Goal: Transaction & Acquisition: Purchase product/service

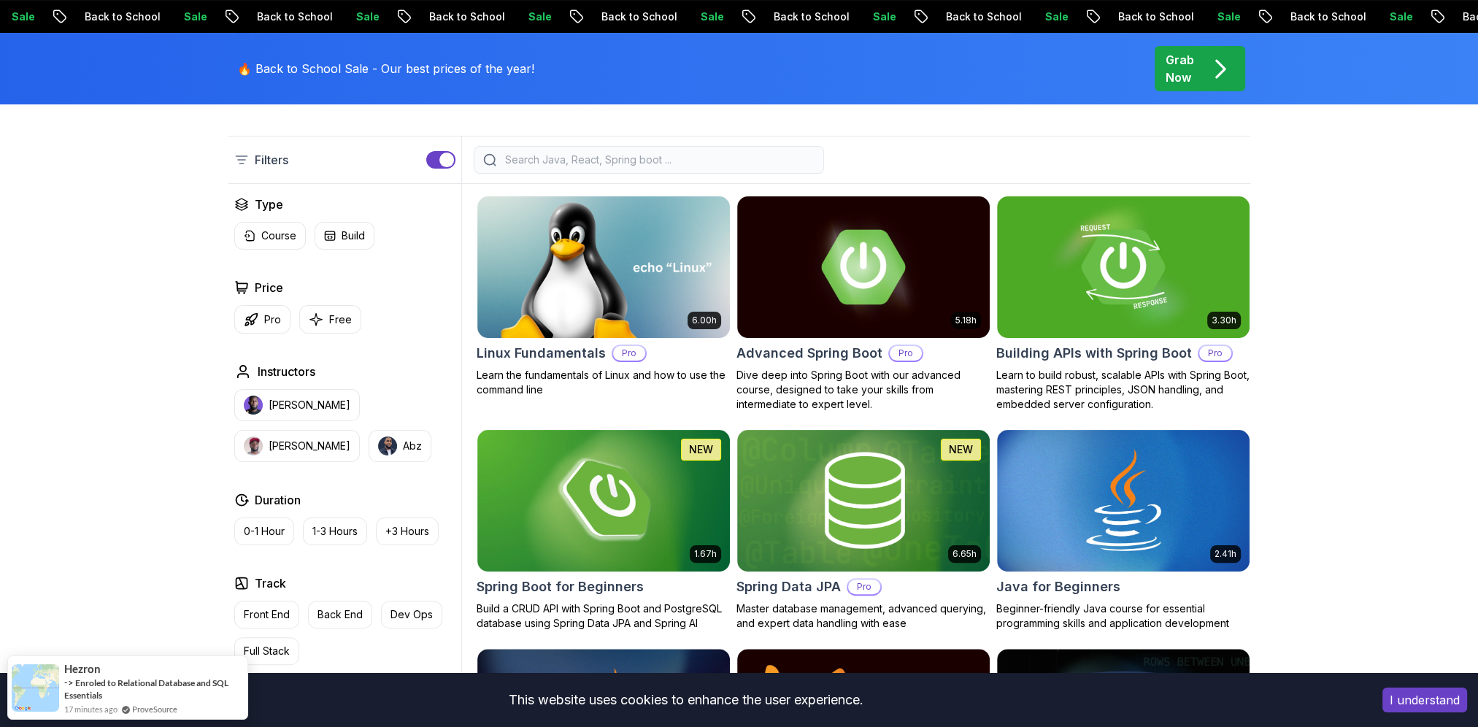
scroll to position [365, 0]
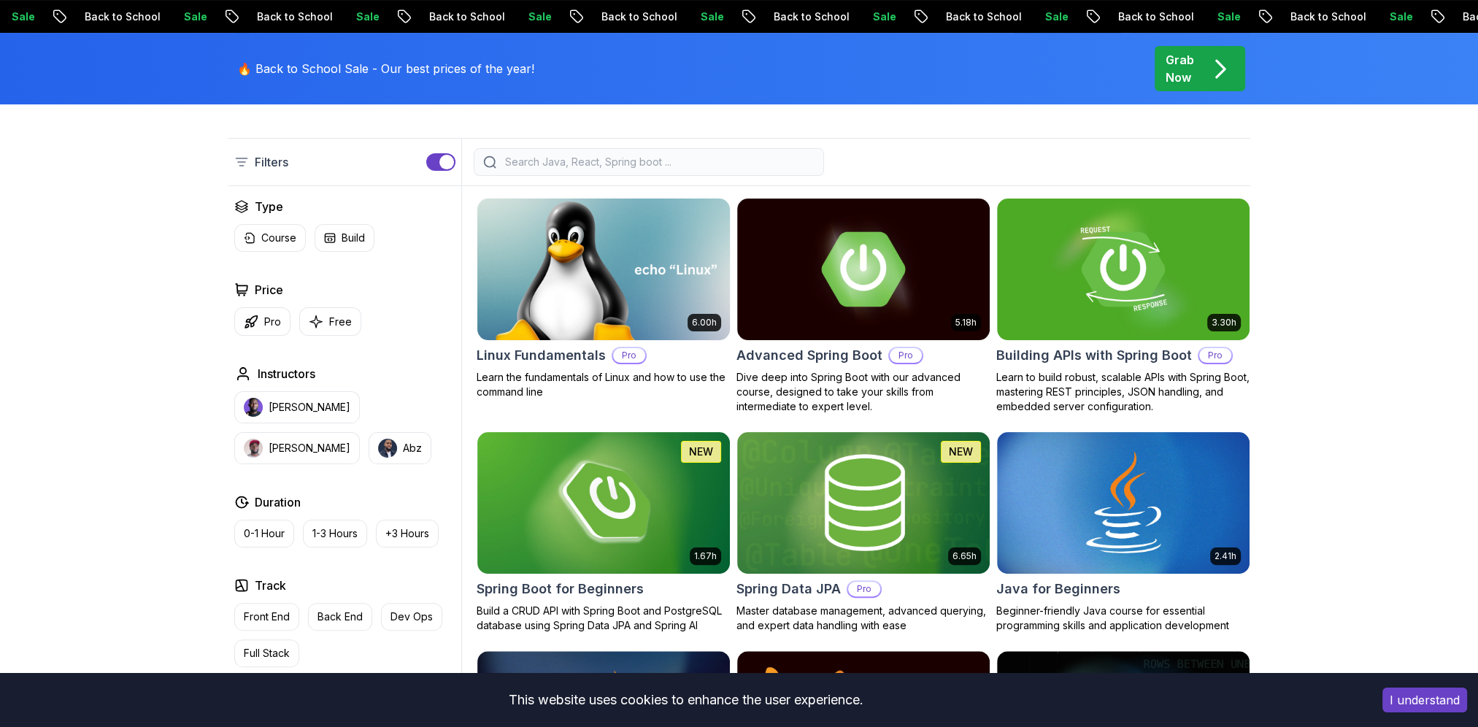
click at [615, 353] on p "Pro" at bounding box center [629, 355] width 32 height 15
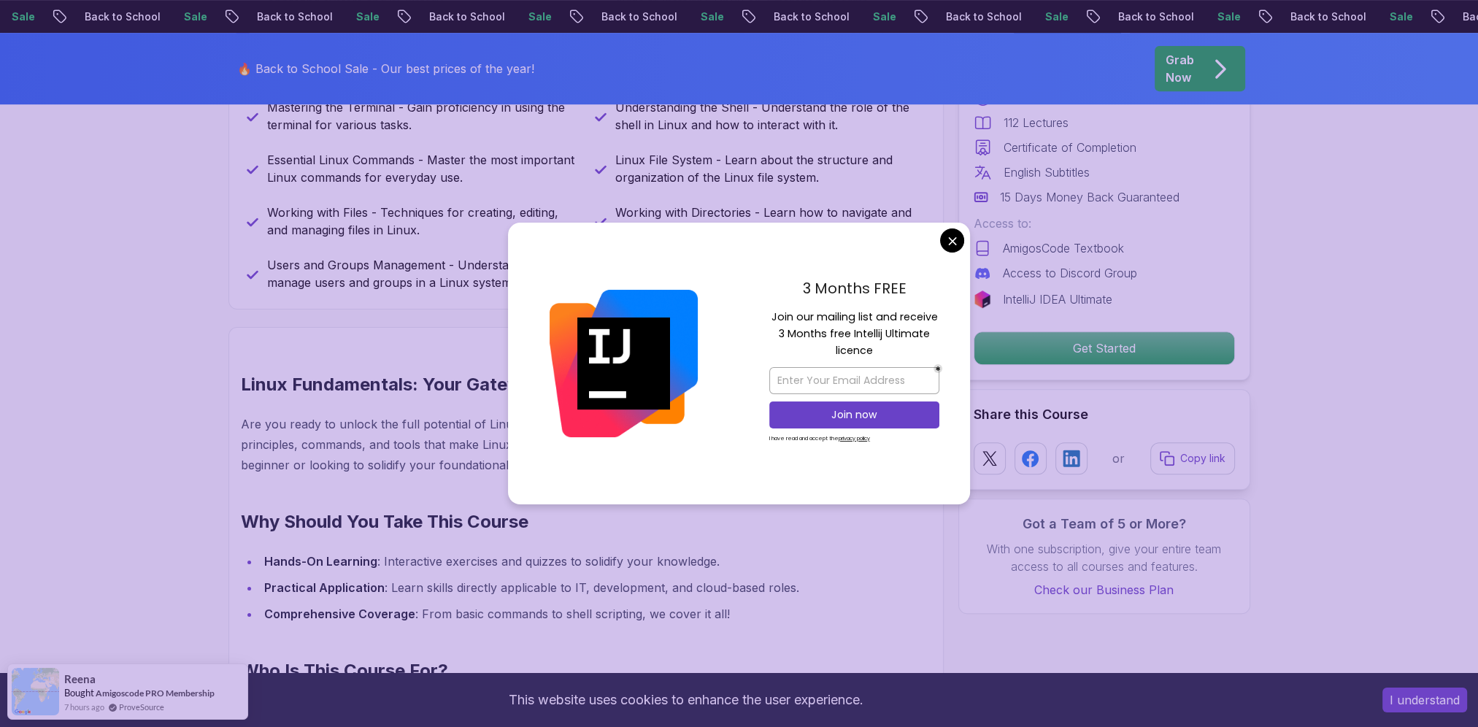
scroll to position [876, 0]
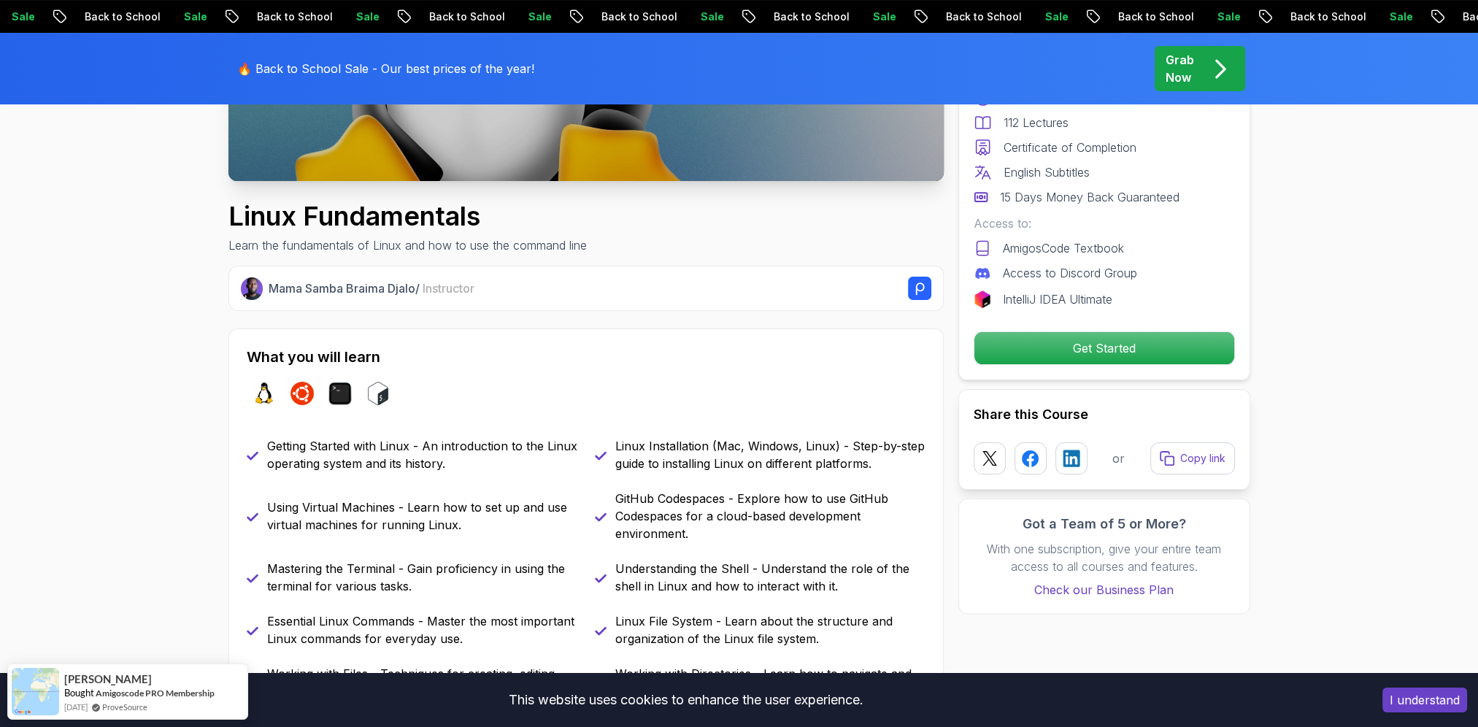
scroll to position [438, 0]
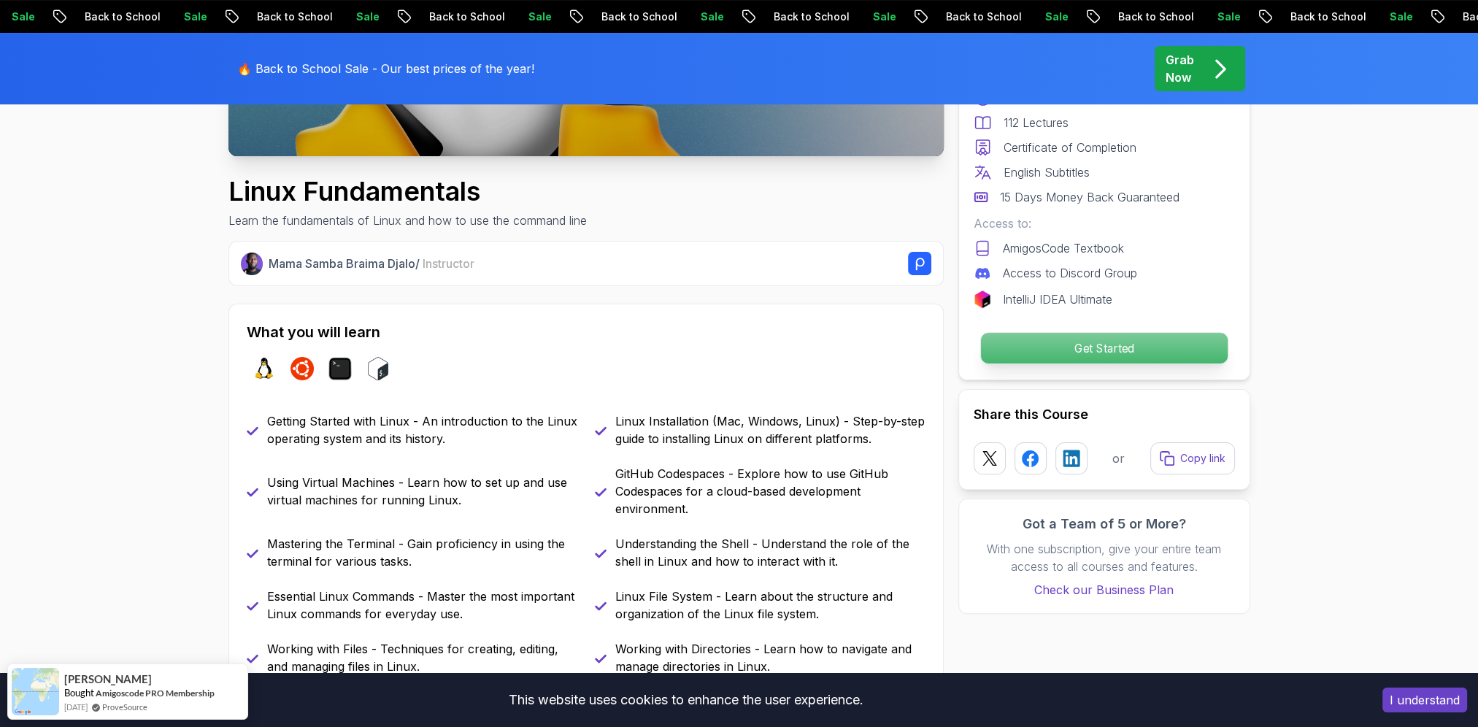
click at [1058, 333] on p "Get Started" at bounding box center [1103, 348] width 247 height 31
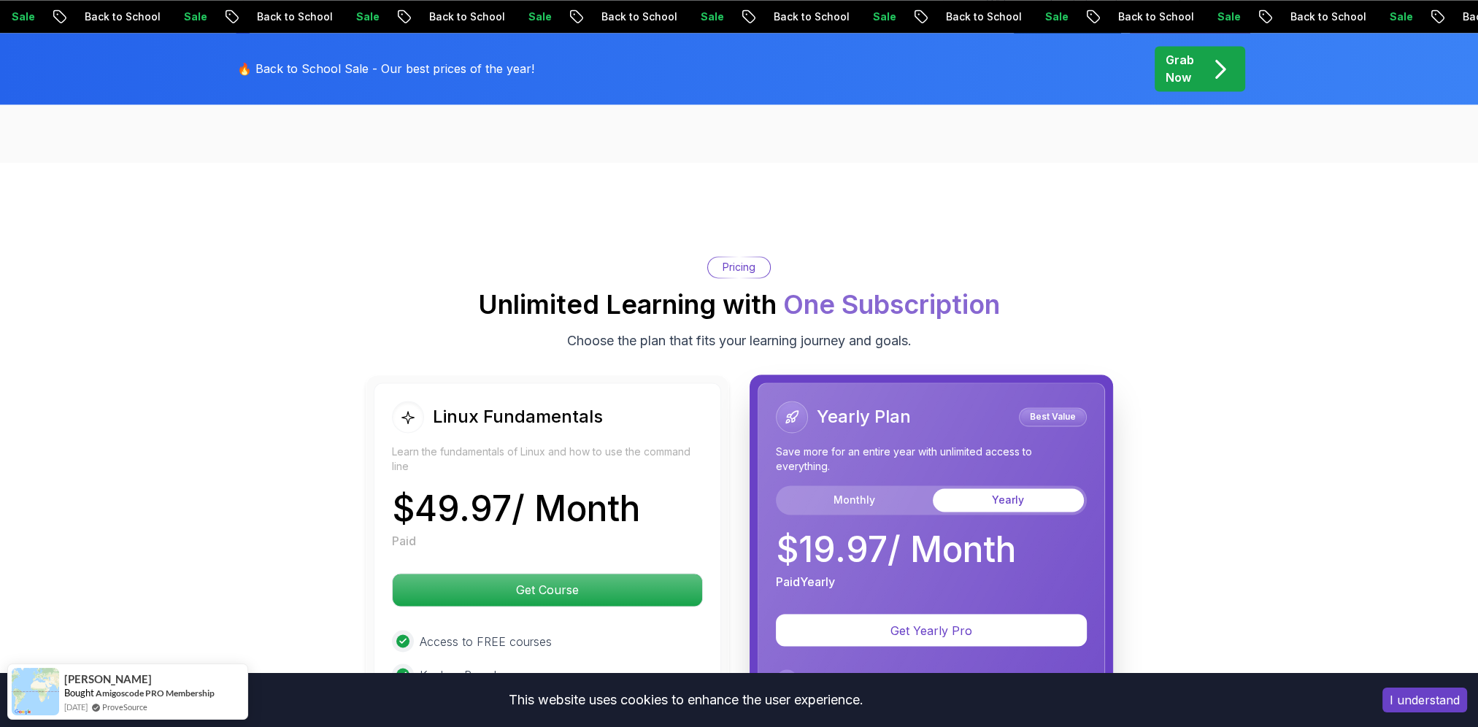
scroll to position [3232, 0]
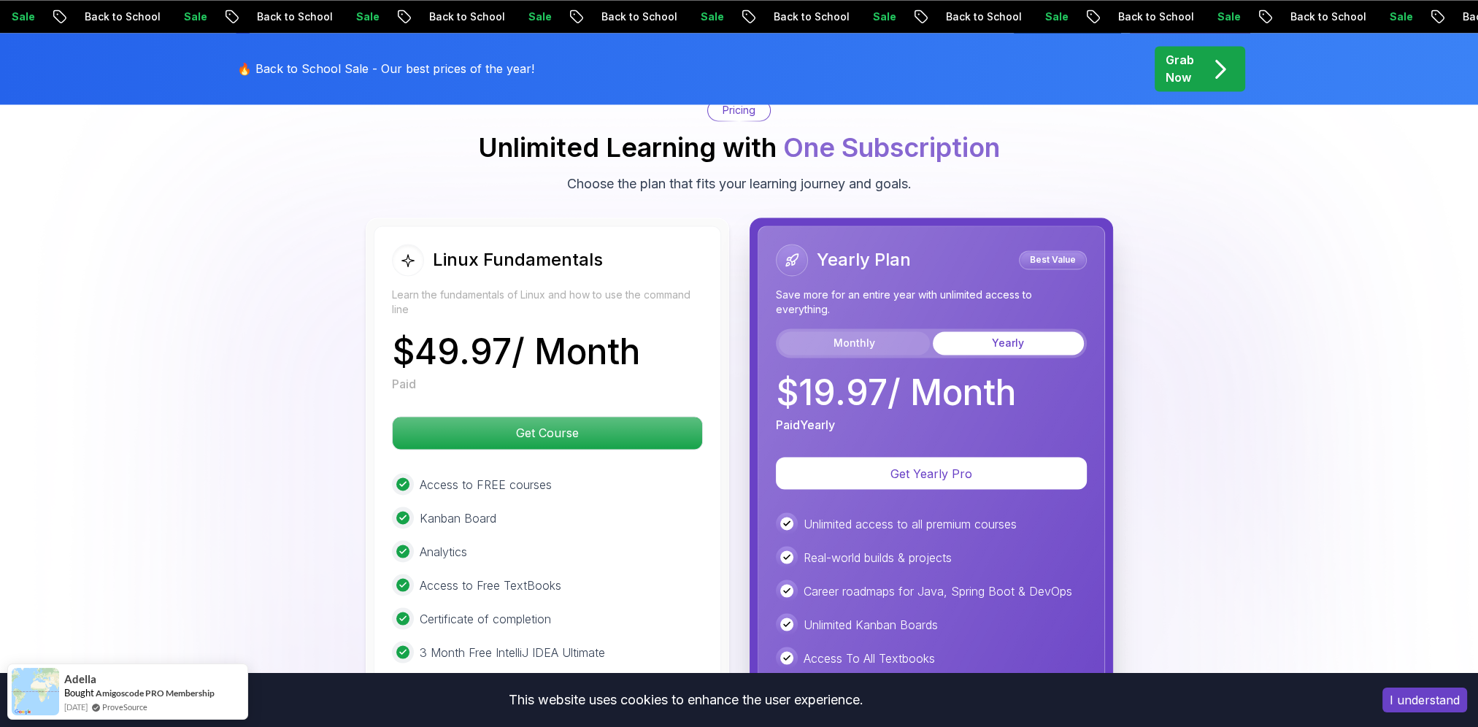
click at [835, 340] on button "Monthly" at bounding box center [854, 342] width 151 height 23
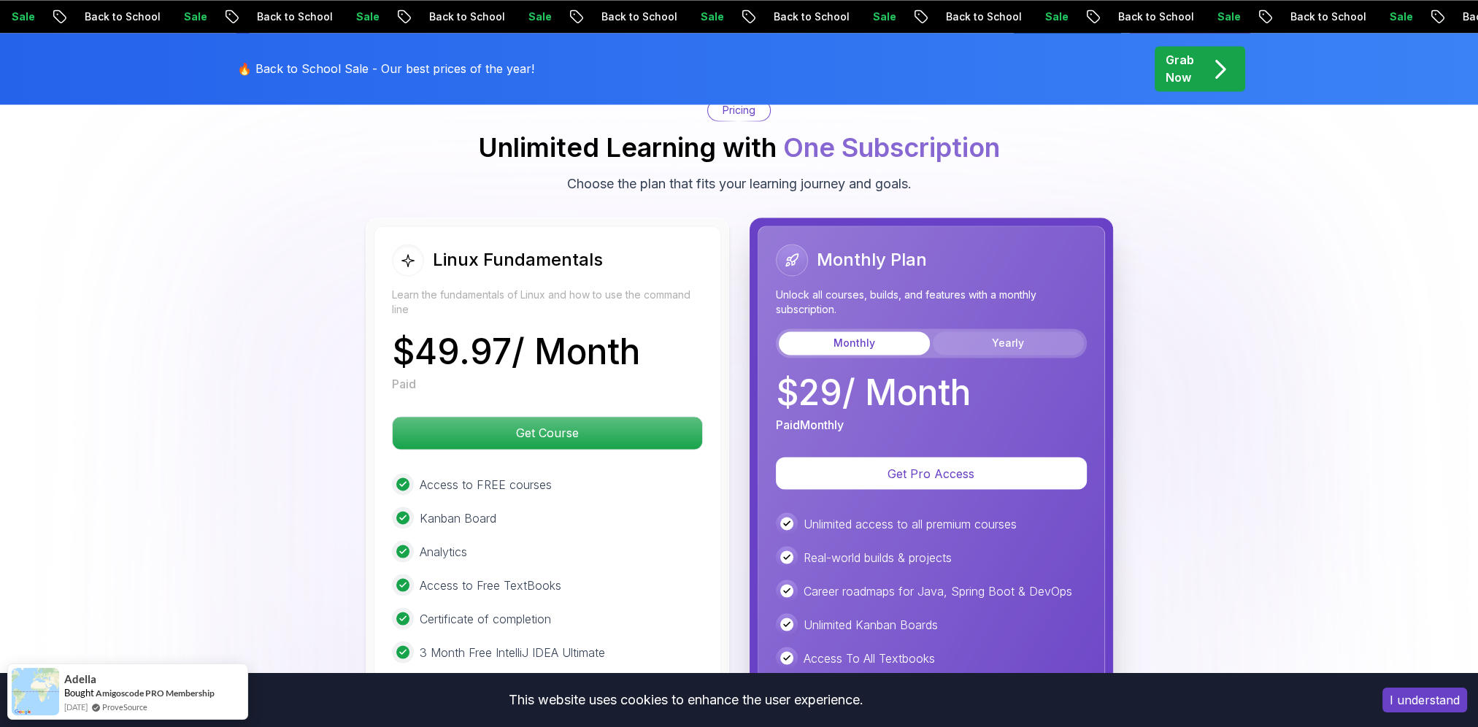
click at [974, 336] on button "Yearly" at bounding box center [1008, 342] width 151 height 23
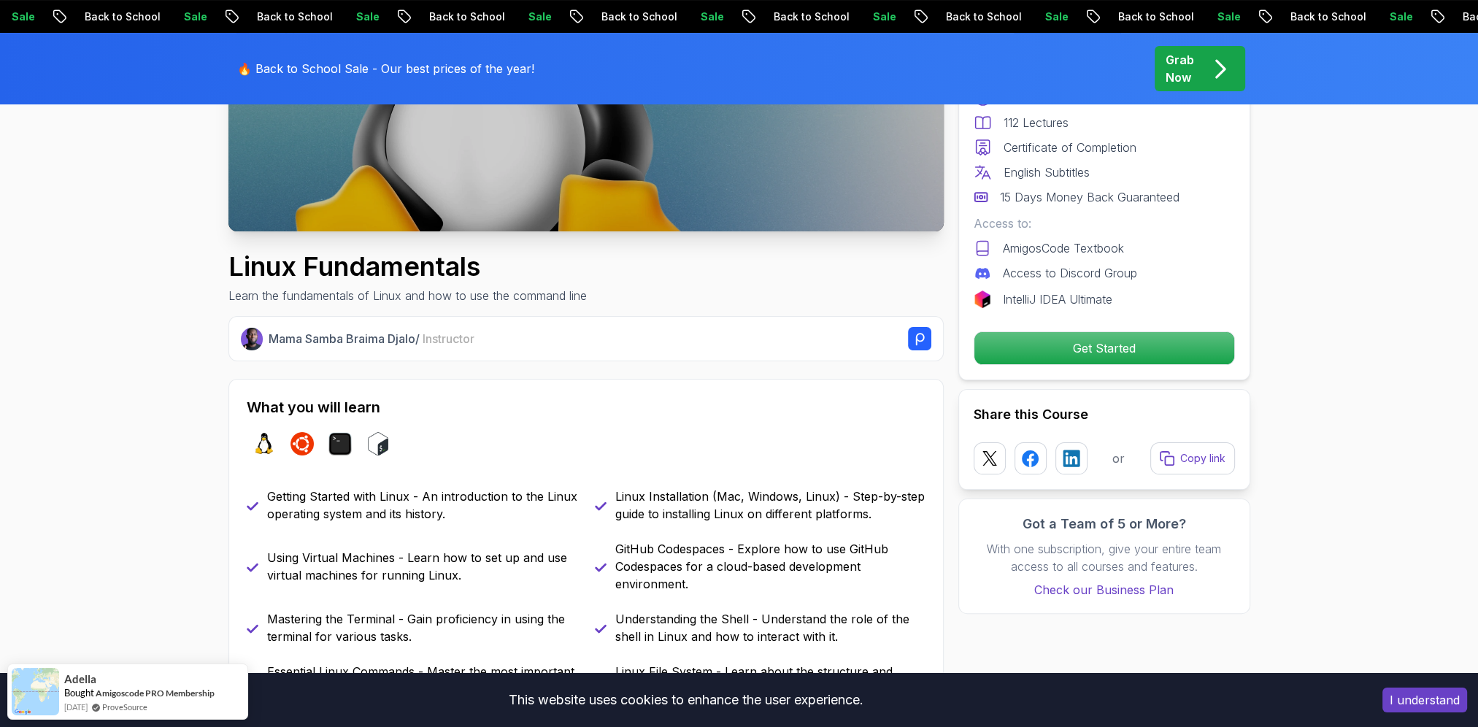
scroll to position [0, 0]
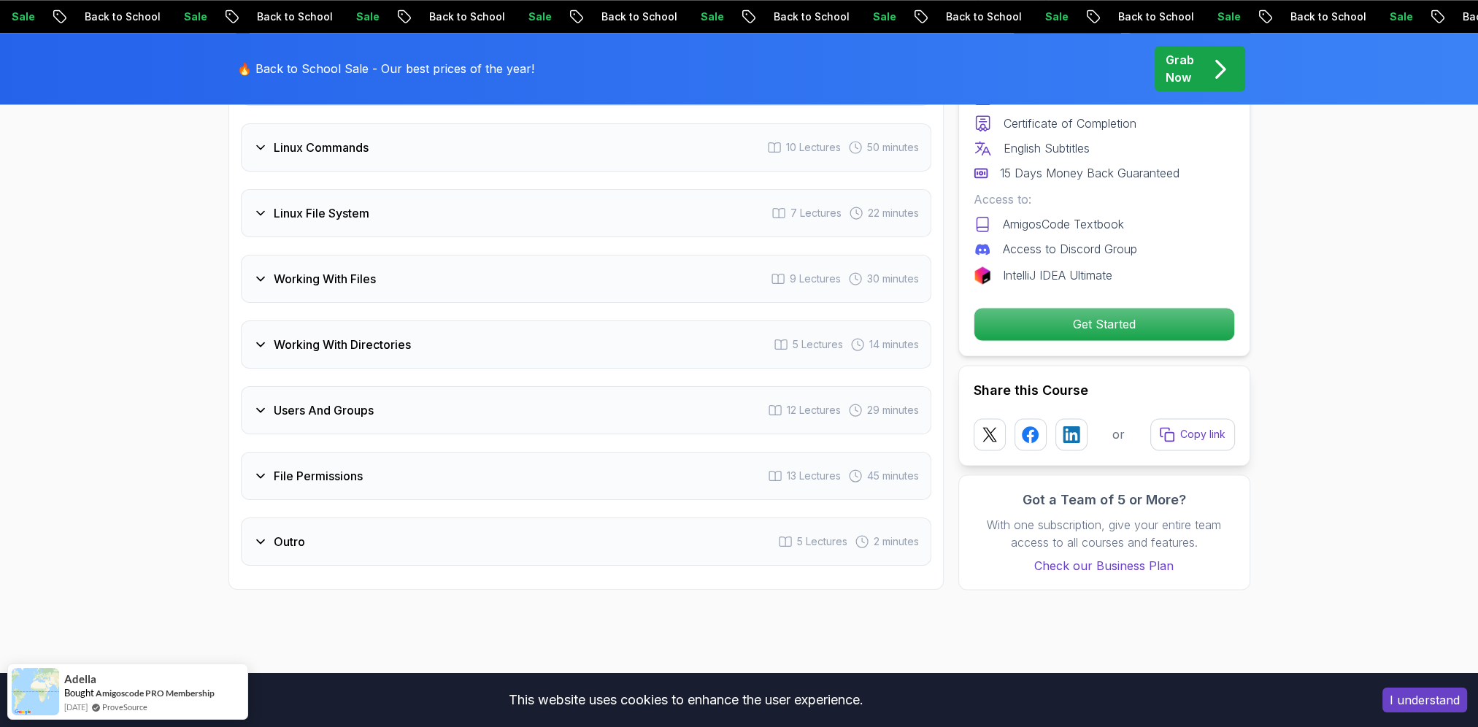
click at [283, 477] on h3 "File Permissions" at bounding box center [318, 476] width 89 height 18
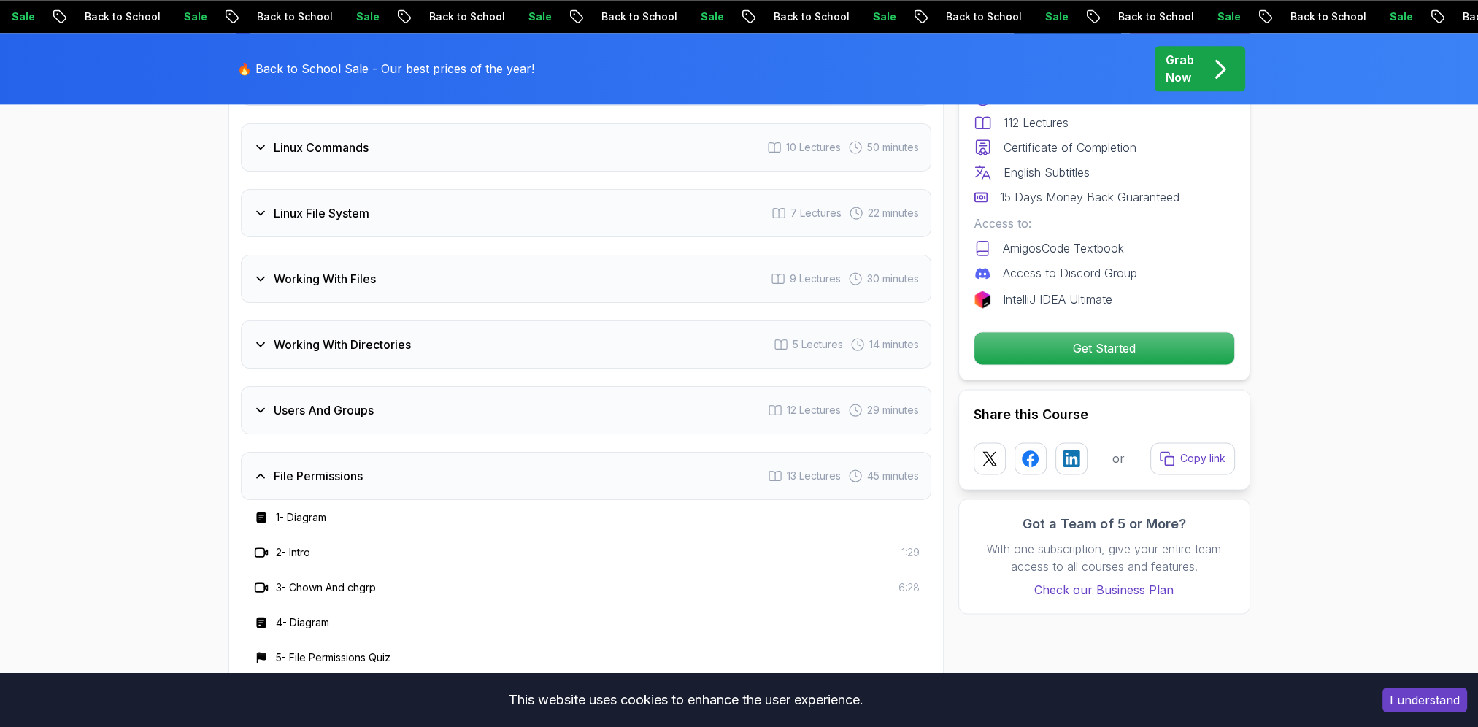
click at [335, 393] on div "Users And Groups 12 Lectures 29 minutes" at bounding box center [586, 410] width 690 height 48
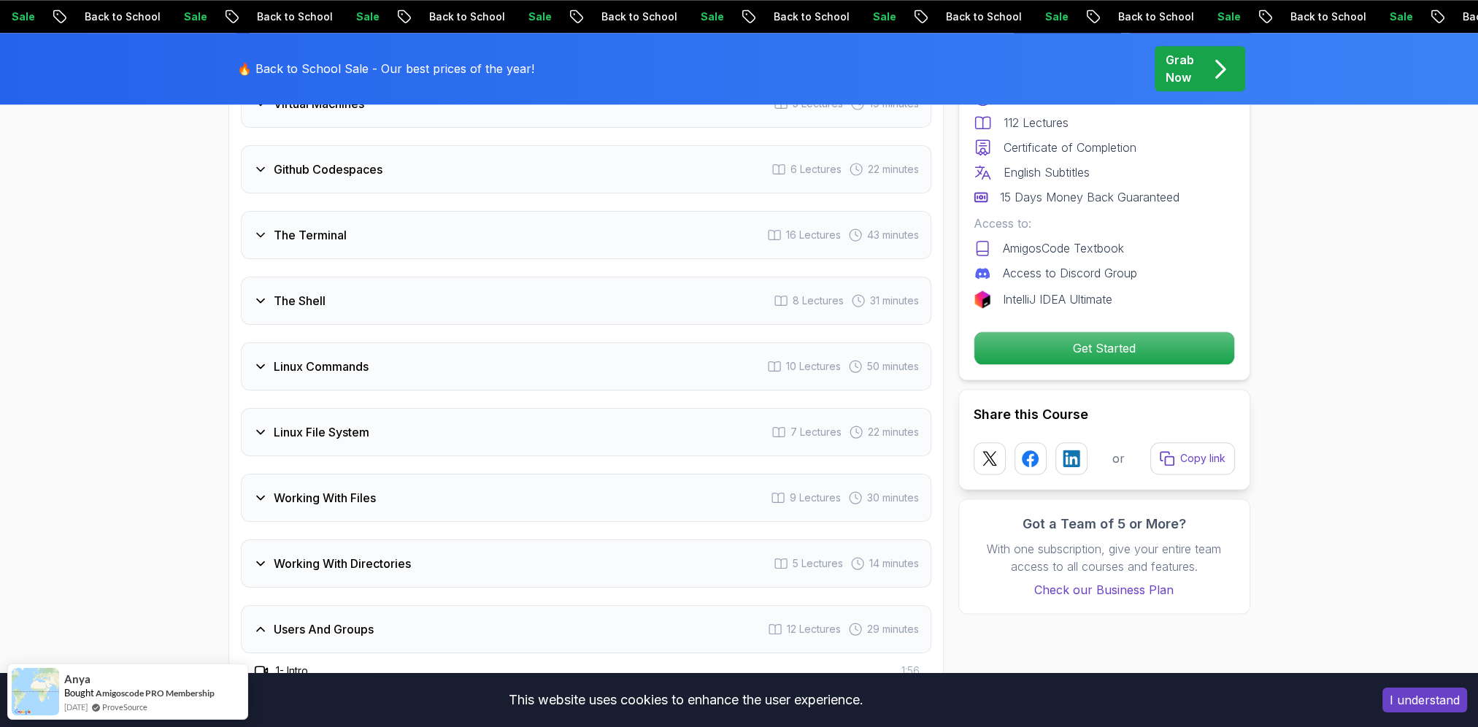
click at [351, 370] on h3 "Linux Commands" at bounding box center [321, 367] width 95 height 18
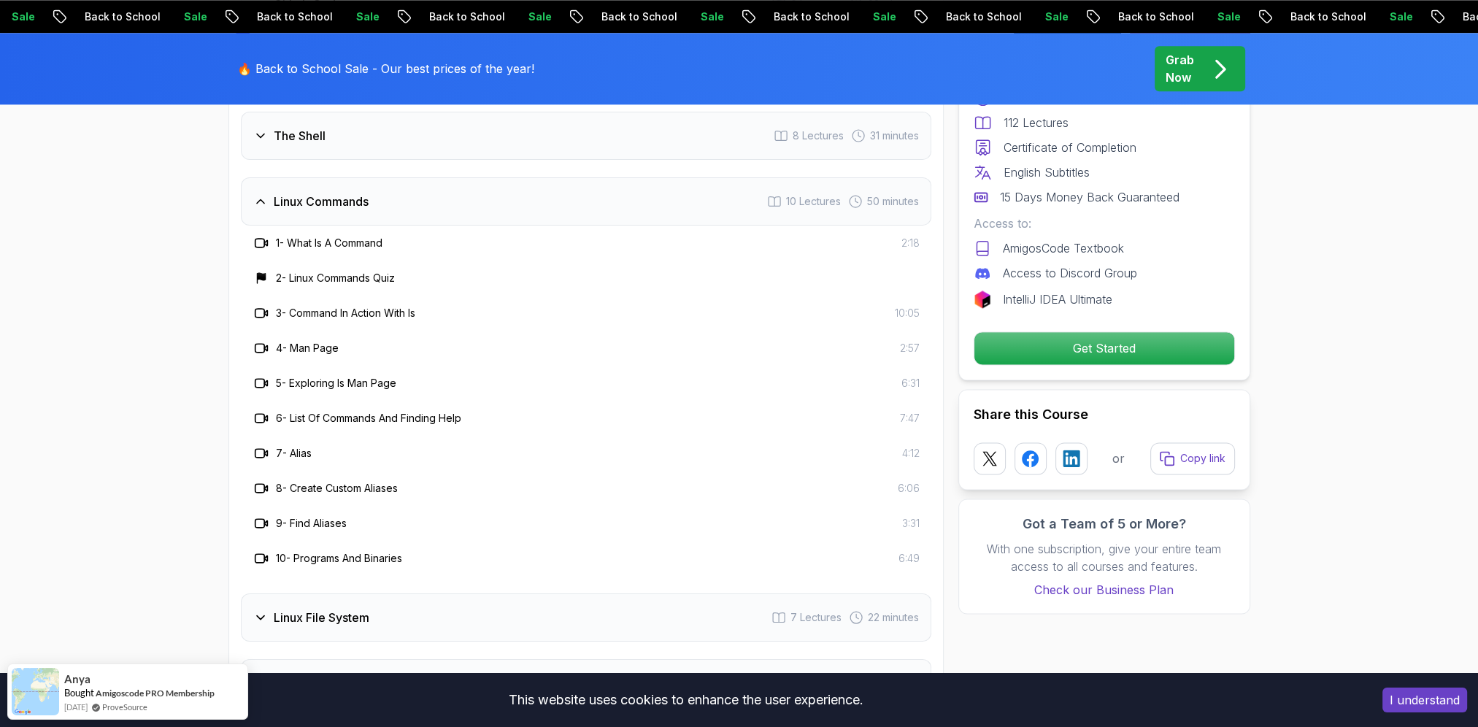
scroll to position [2666, 0]
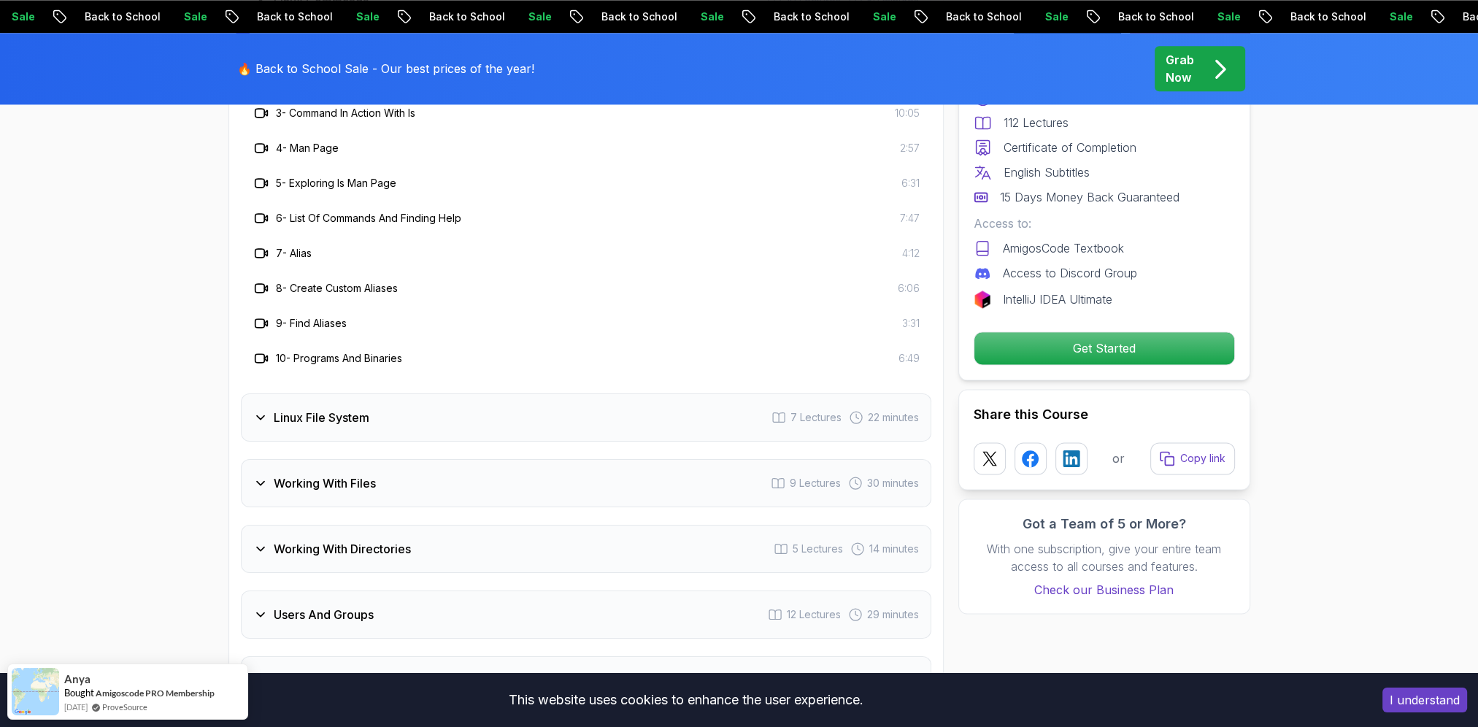
click at [374, 353] on h3 "10 - Programs And Binaries" at bounding box center [339, 358] width 126 height 15
click at [255, 345] on div "10 - Programs And Binaries 6:49" at bounding box center [586, 358] width 690 height 35
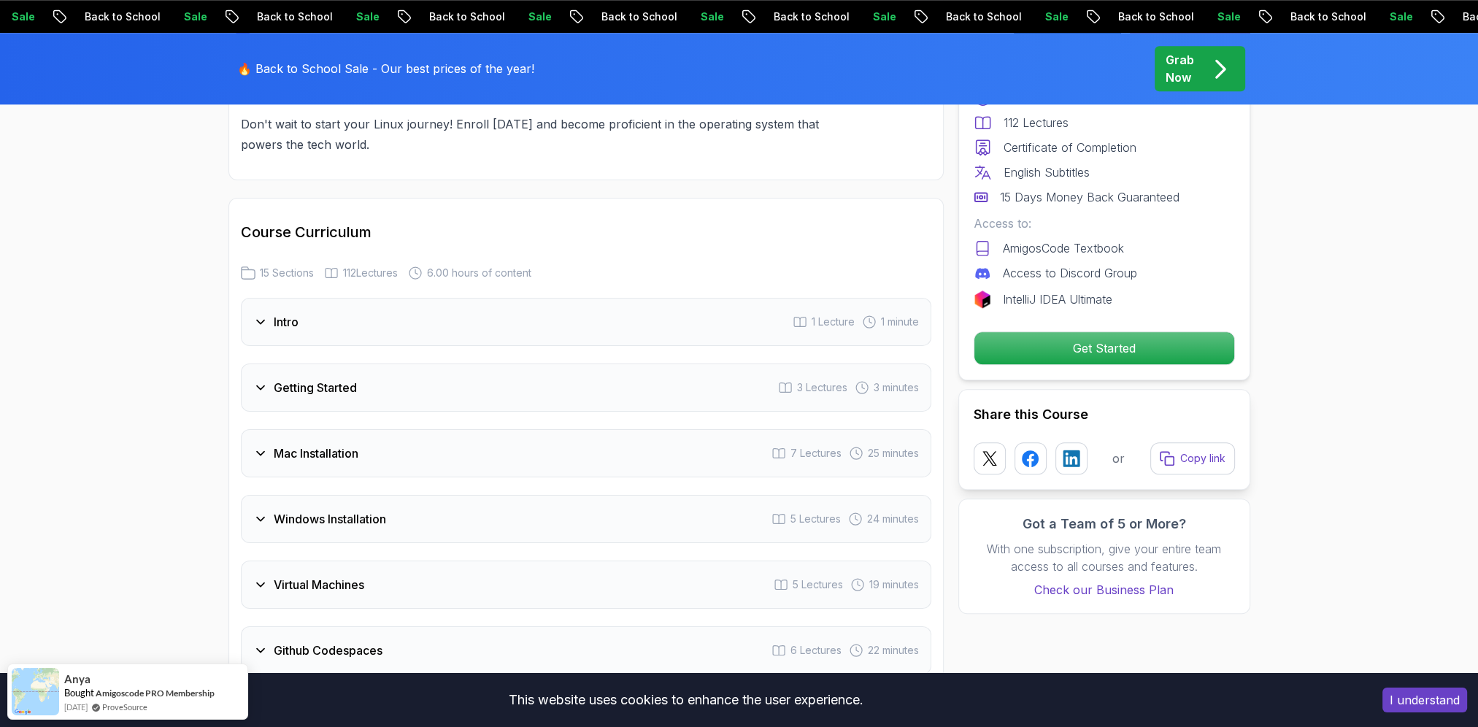
scroll to position [1425, 0]
